Goal: Task Accomplishment & Management: Complete application form

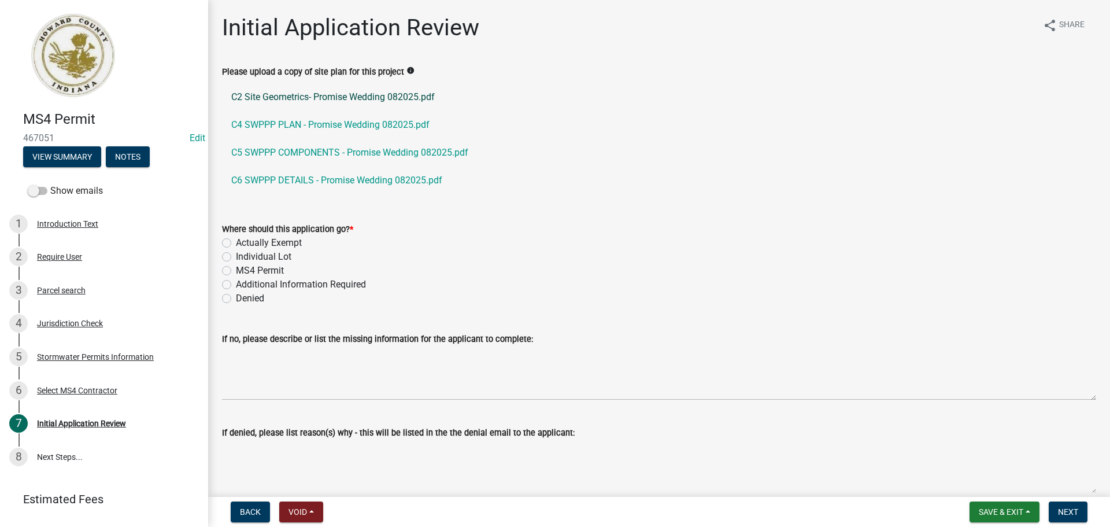
click at [413, 95] on link "C2 Site Geometrics- Promise Wedding 082025.pdf" at bounding box center [659, 97] width 874 height 28
click at [349, 129] on link "C4 SWPPP PLAN - Promise Wedding 082025.pdf" at bounding box center [659, 125] width 874 height 28
click at [444, 160] on link "C5 SWPPP COMPONENTS - Promise Wedding 082025.pdf" at bounding box center [659, 153] width 874 height 28
click at [393, 186] on link "C6 SWPPP DETAILS - Promise Wedding 082025.pdf" at bounding box center [659, 181] width 874 height 28
click at [255, 272] on label "MS4 Permit" at bounding box center [260, 271] width 48 height 14
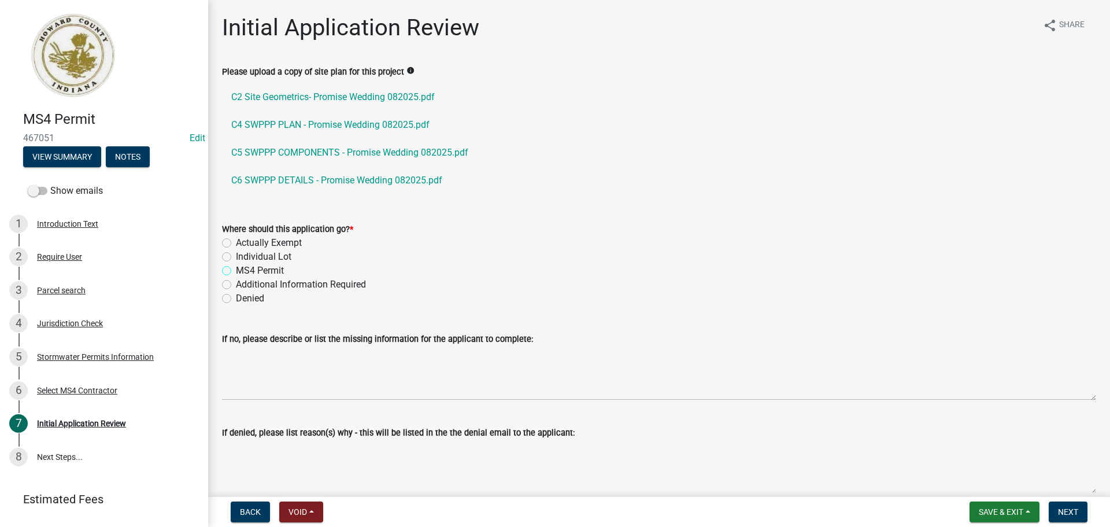
click at [243, 271] on input "MS4 Permit" at bounding box center [240, 268] width 8 height 8
radio input "true"
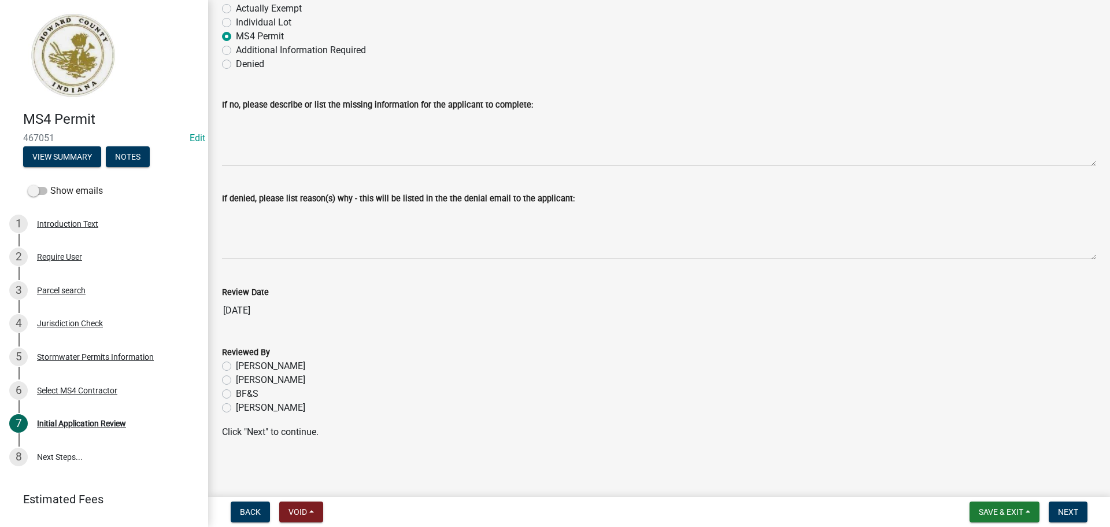
scroll to position [235, 0]
click at [264, 405] on label "[PERSON_NAME]" at bounding box center [270, 407] width 69 height 14
click at [243, 405] on input "[PERSON_NAME]" at bounding box center [240, 404] width 8 height 8
radio input "true"
click at [550, 489] on span "Next" at bounding box center [1068, 511] width 20 height 9
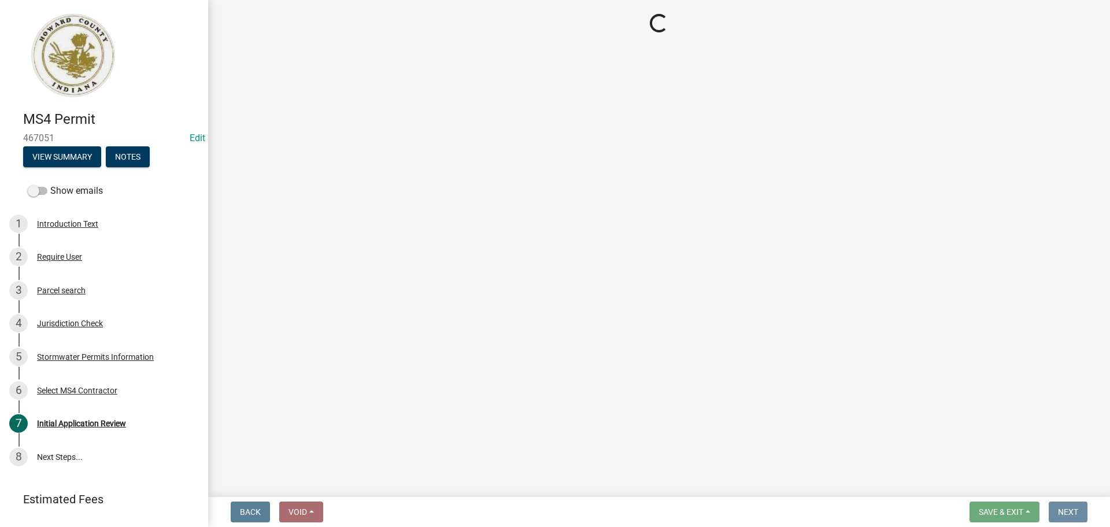
scroll to position [0, 0]
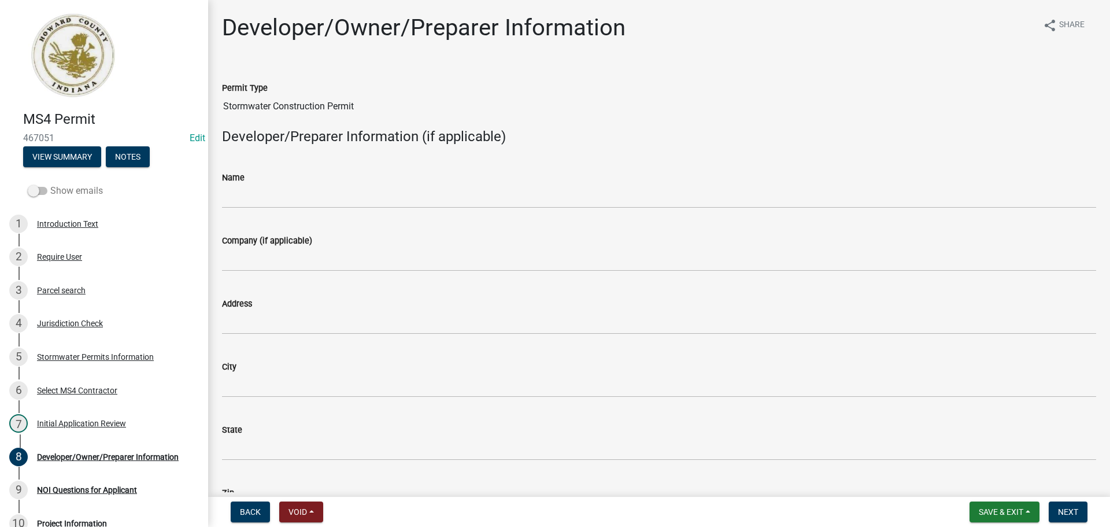
click at [38, 190] on span at bounding box center [38, 191] width 20 height 8
click at [50, 184] on input "Show emails" at bounding box center [50, 184] width 0 height 0
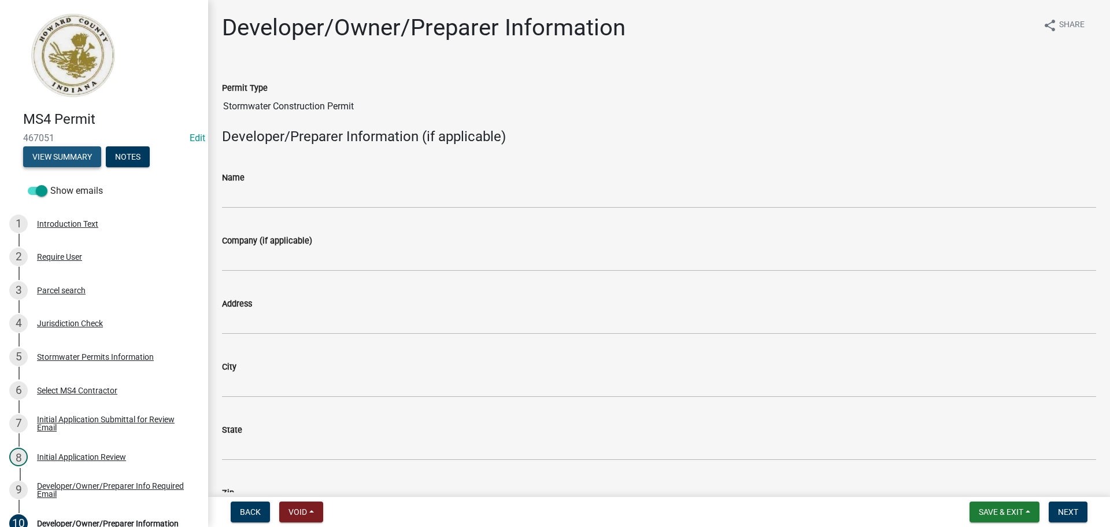
click at [76, 160] on button "View Summary" at bounding box center [62, 156] width 78 height 21
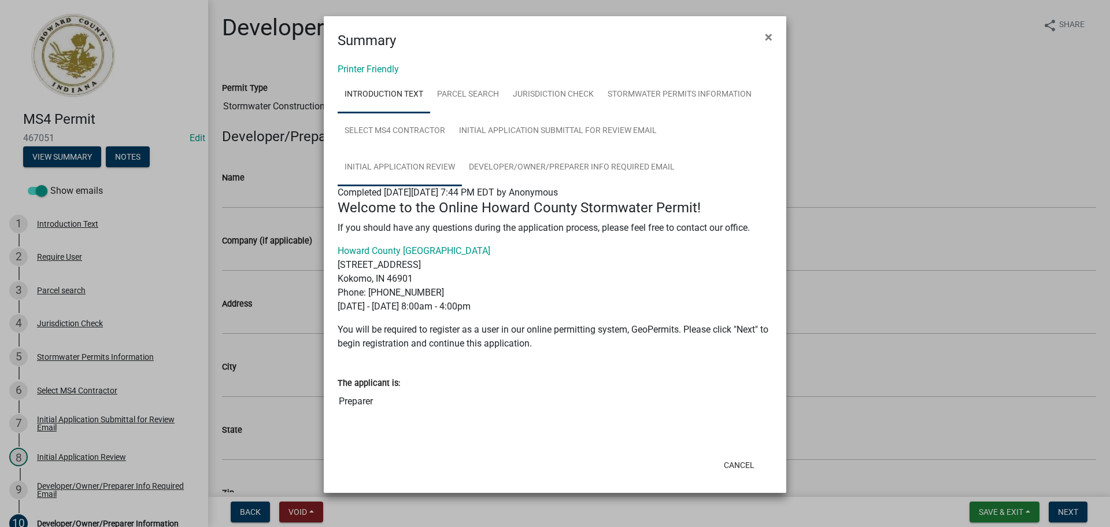
click at [442, 173] on link "Initial Application Review" at bounding box center [400, 167] width 124 height 37
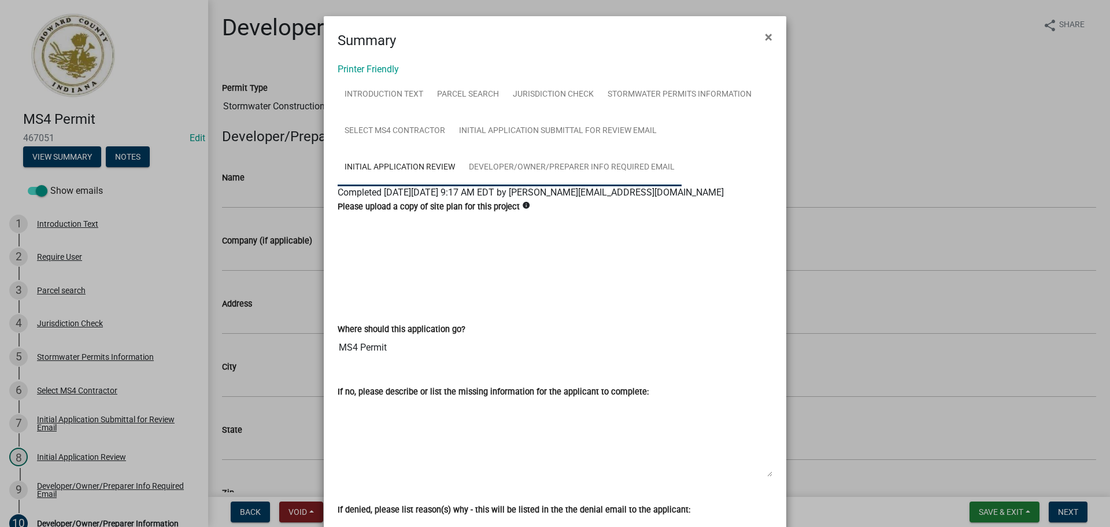
click at [501, 167] on link "Developer/Owner/Preparer Info Required Email" at bounding box center [572, 167] width 220 height 37
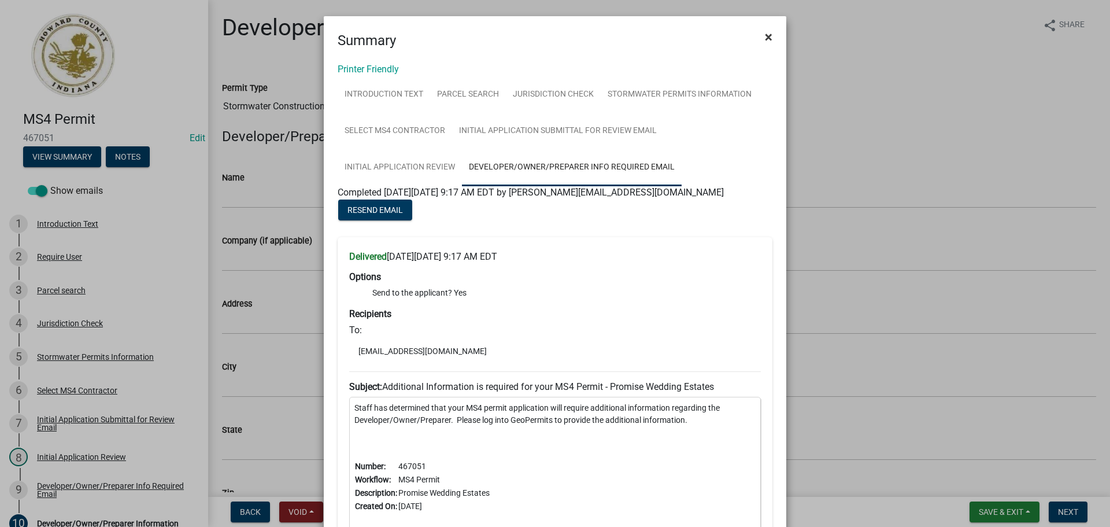
click at [550, 34] on span "×" at bounding box center [769, 37] width 8 height 16
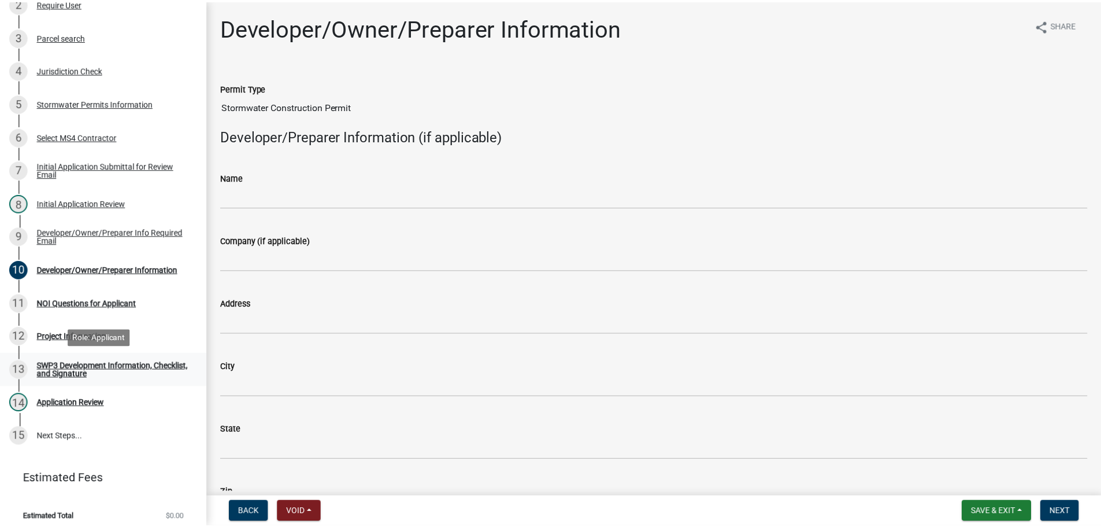
scroll to position [261, 0]
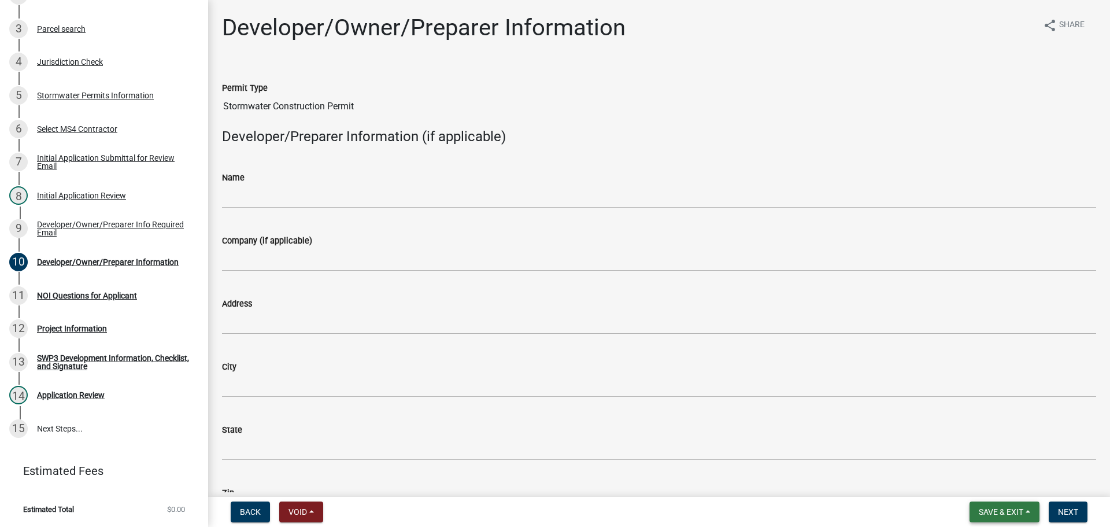
click at [550, 489] on button "Save & Exit" at bounding box center [1005, 511] width 70 height 21
click at [550, 486] on button "Save & Exit" at bounding box center [993, 482] width 93 height 28
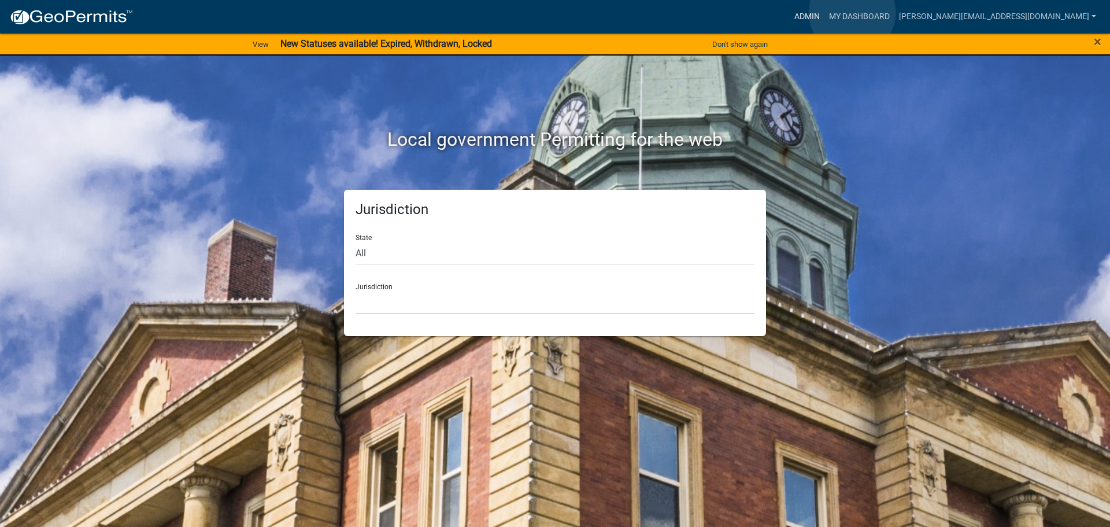
click at [825, 13] on link "Admin" at bounding box center [807, 17] width 35 height 22
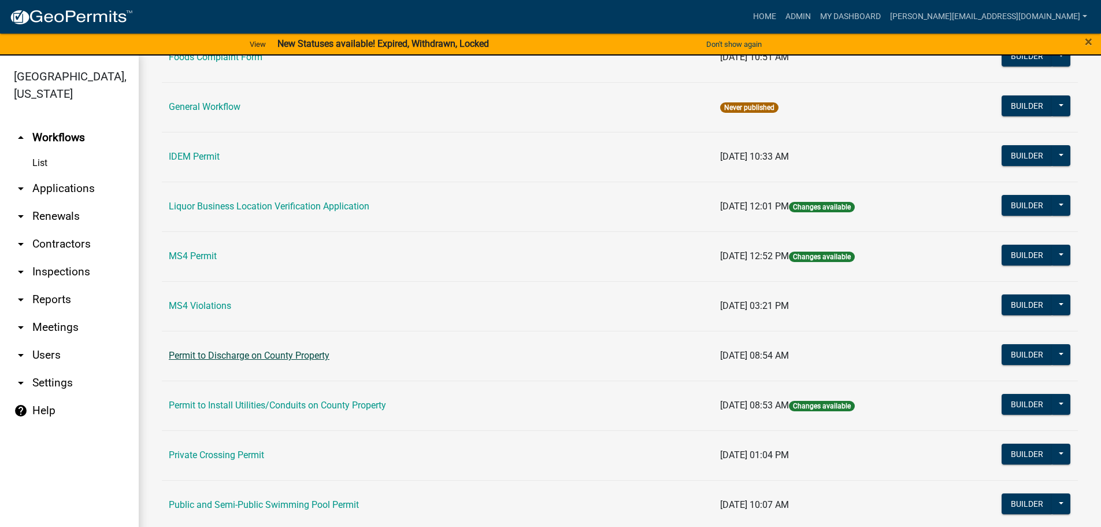
scroll to position [809, 0]
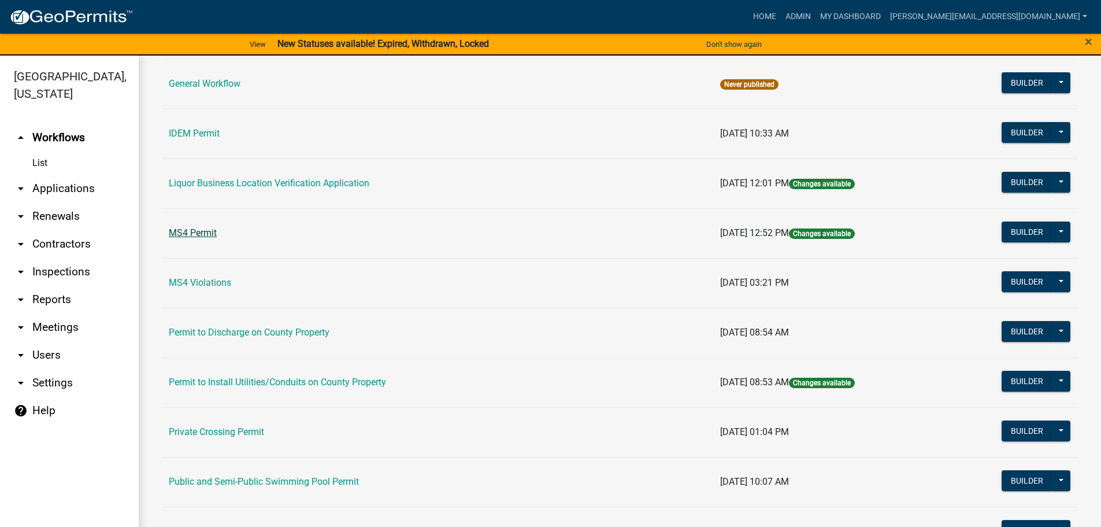
click at [204, 237] on link "MS4 Permit" at bounding box center [193, 232] width 48 height 11
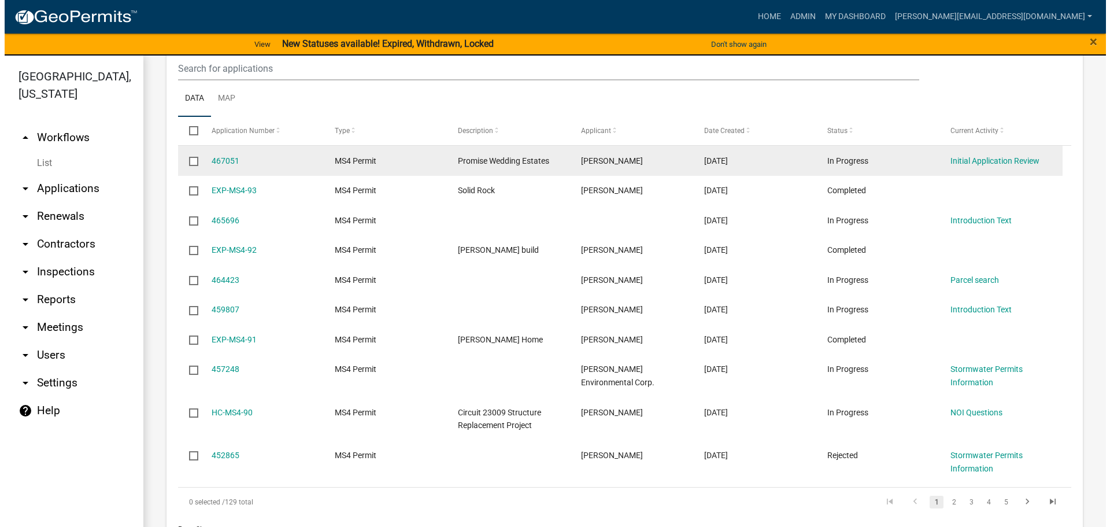
scroll to position [925, 0]
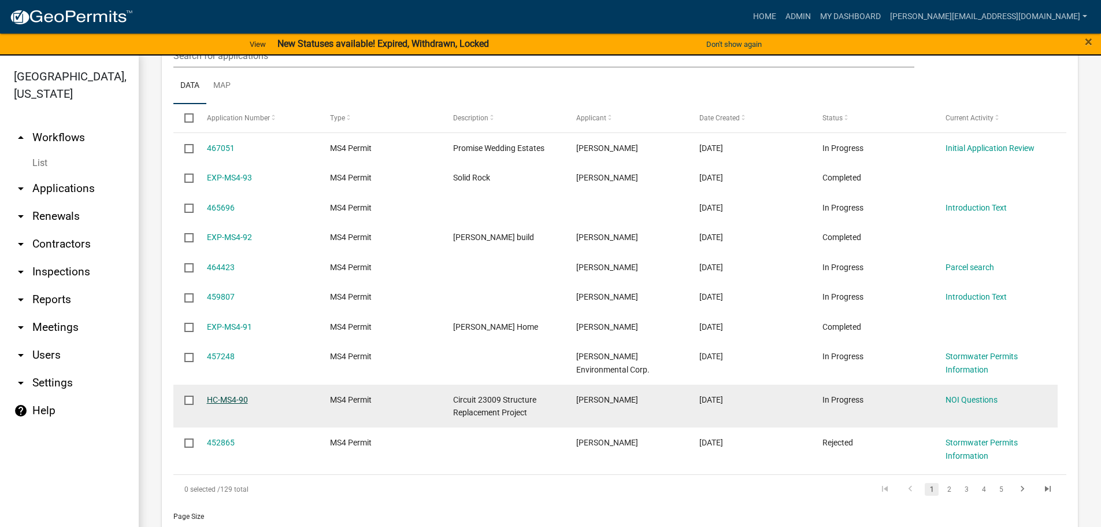
click at [233, 395] on link "HC-MS4-90" at bounding box center [227, 399] width 41 height 9
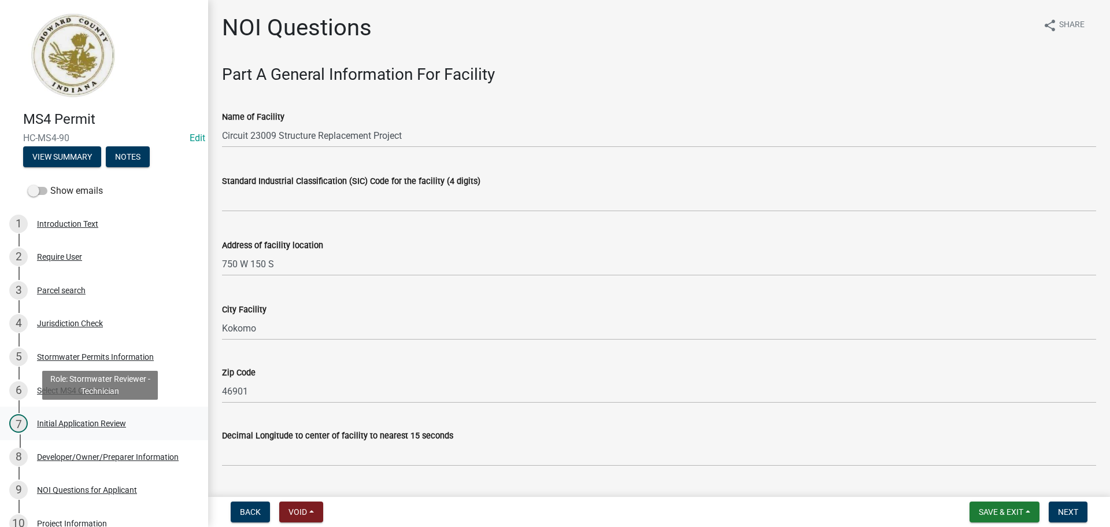
click at [131, 417] on div "7 Initial Application Review" at bounding box center [99, 423] width 180 height 19
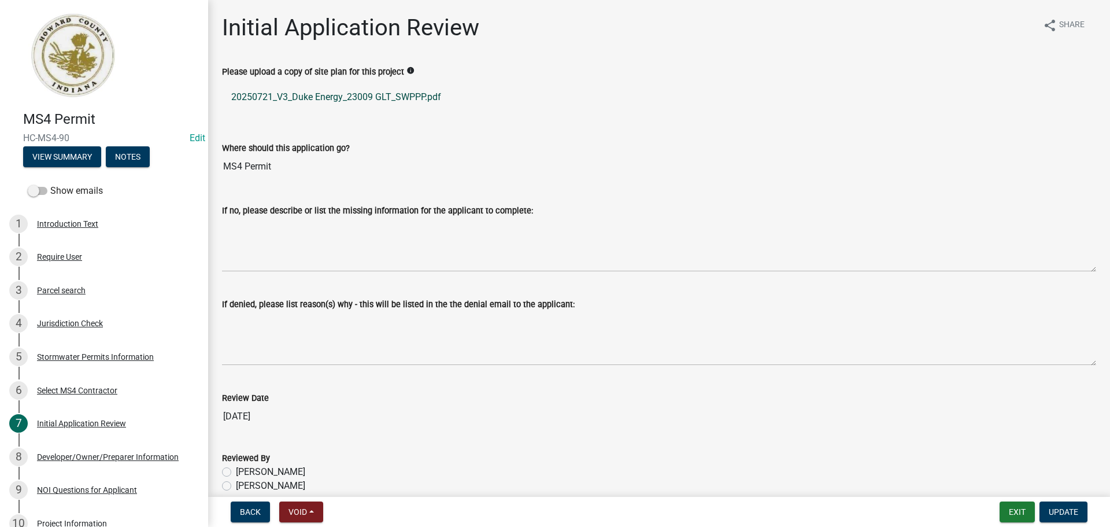
click at [350, 93] on link "20250721_V3_Duke Energy_23009 GLT_SWPPP.pdf" at bounding box center [659, 97] width 874 height 28
